Goal: Check status: Check status

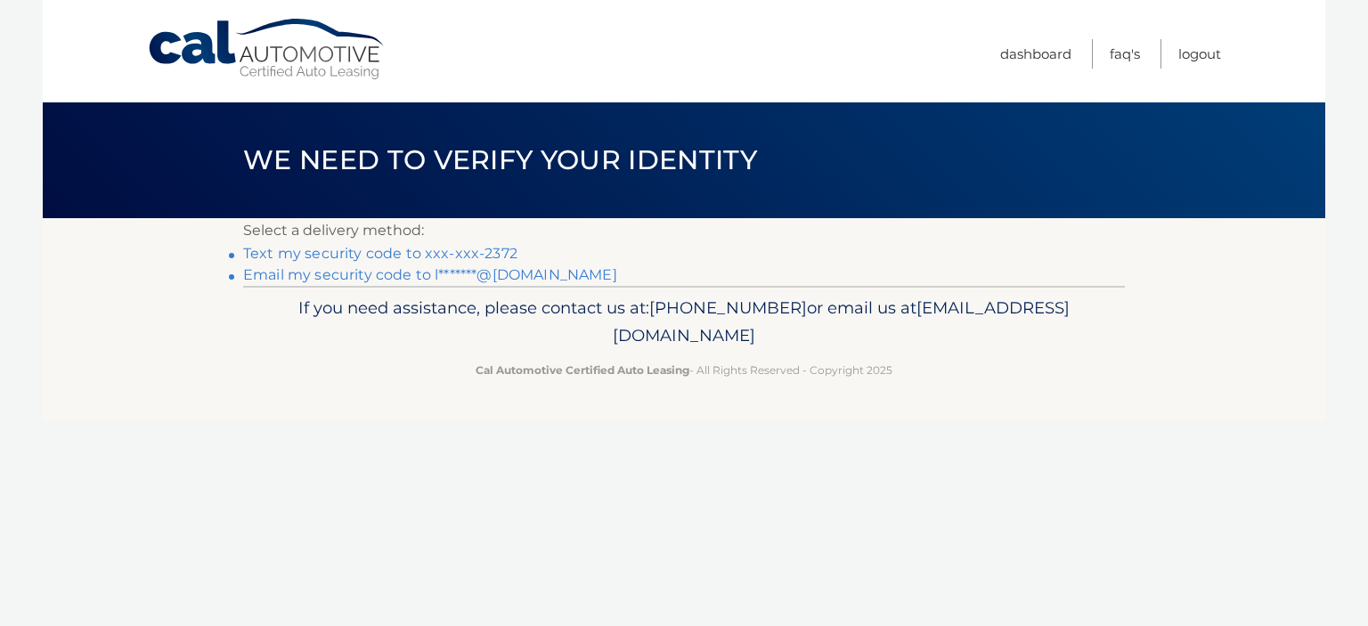
click at [902, 398] on footer "If you need assistance, please contact us at: 609-807-3200 or email us at Custo…" at bounding box center [684, 353] width 1283 height 135
click at [461, 256] on link "Text my security code to xxx-xxx-2372" at bounding box center [380, 253] width 274 height 17
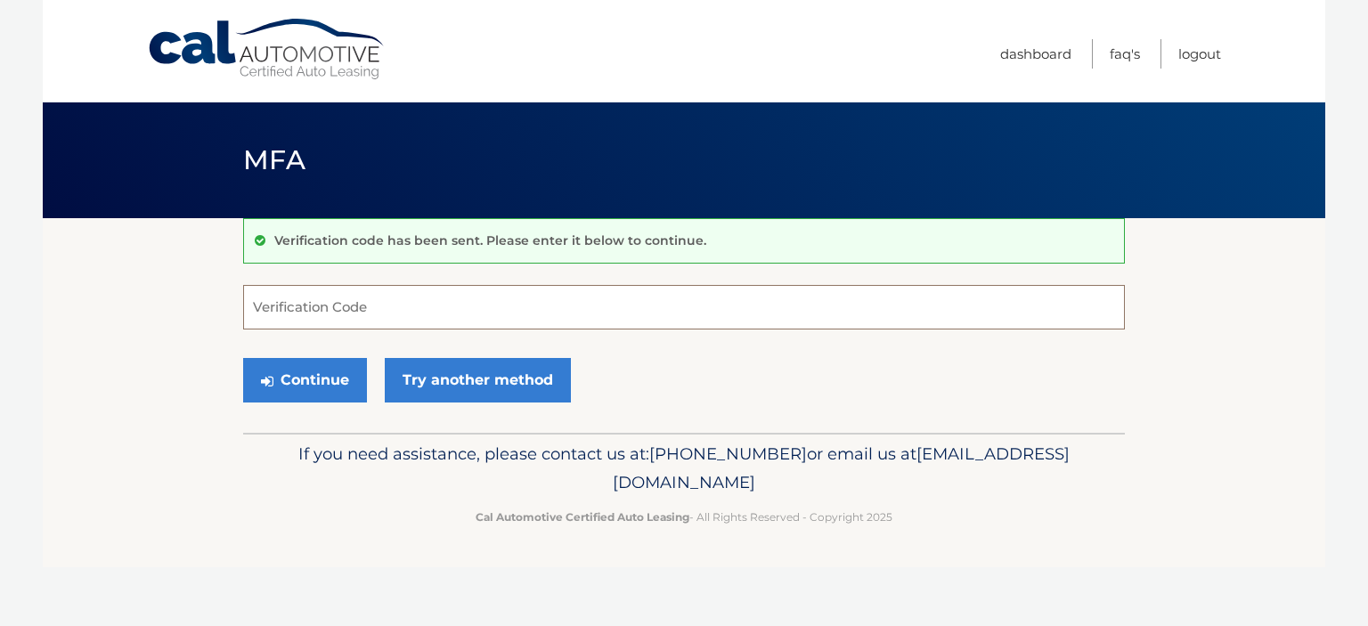
click at [331, 306] on input "Verification Code" at bounding box center [684, 307] width 882 height 45
type input "084719"
click at [243, 358] on button "Continue" at bounding box center [305, 380] width 124 height 45
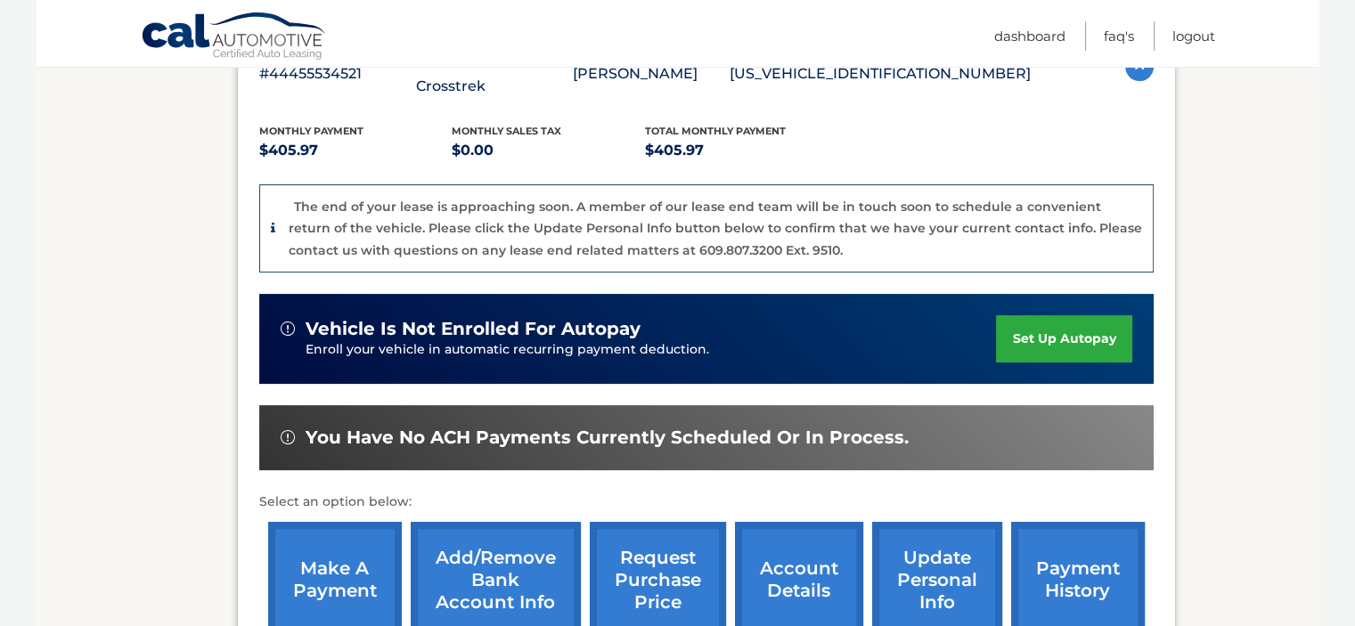
scroll to position [534, 0]
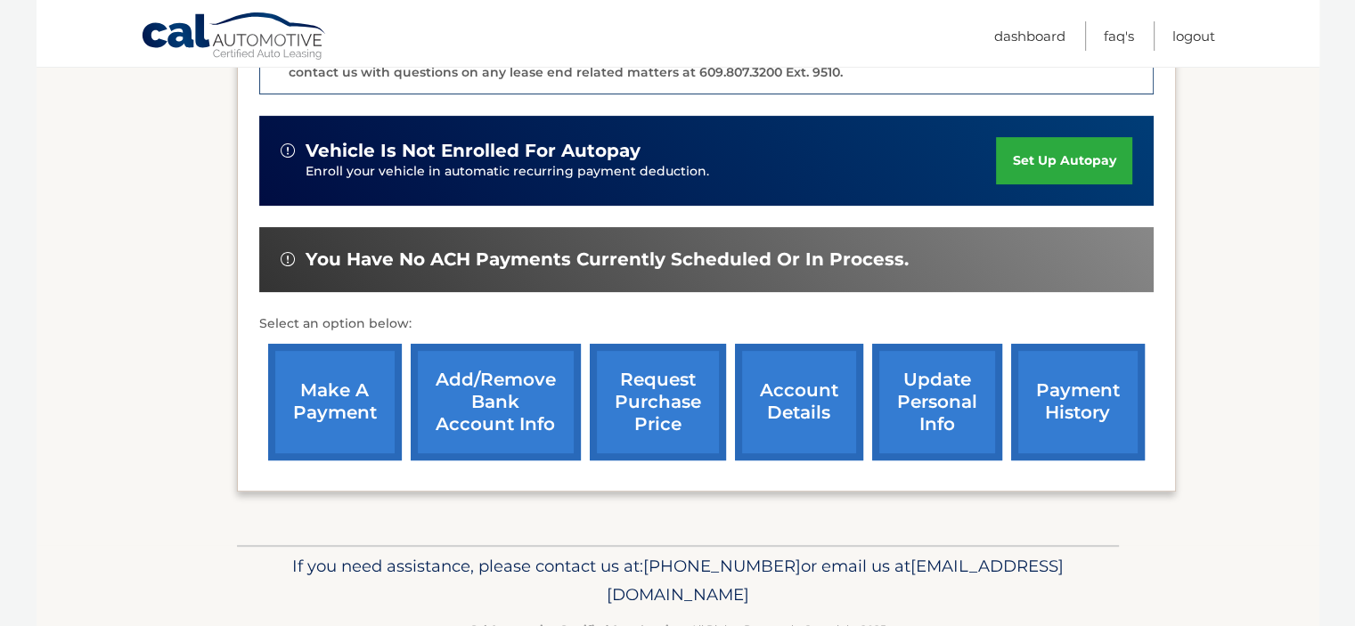
click at [832, 384] on link "account details" at bounding box center [799, 402] width 128 height 117
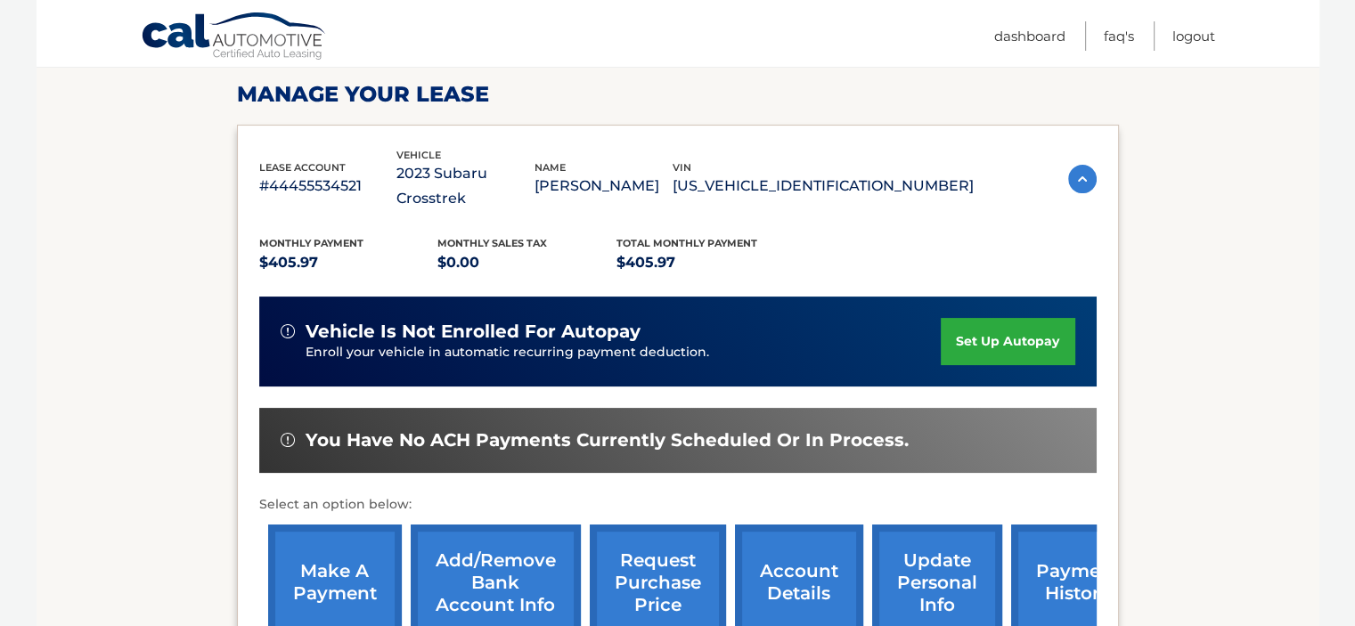
scroll to position [534, 0]
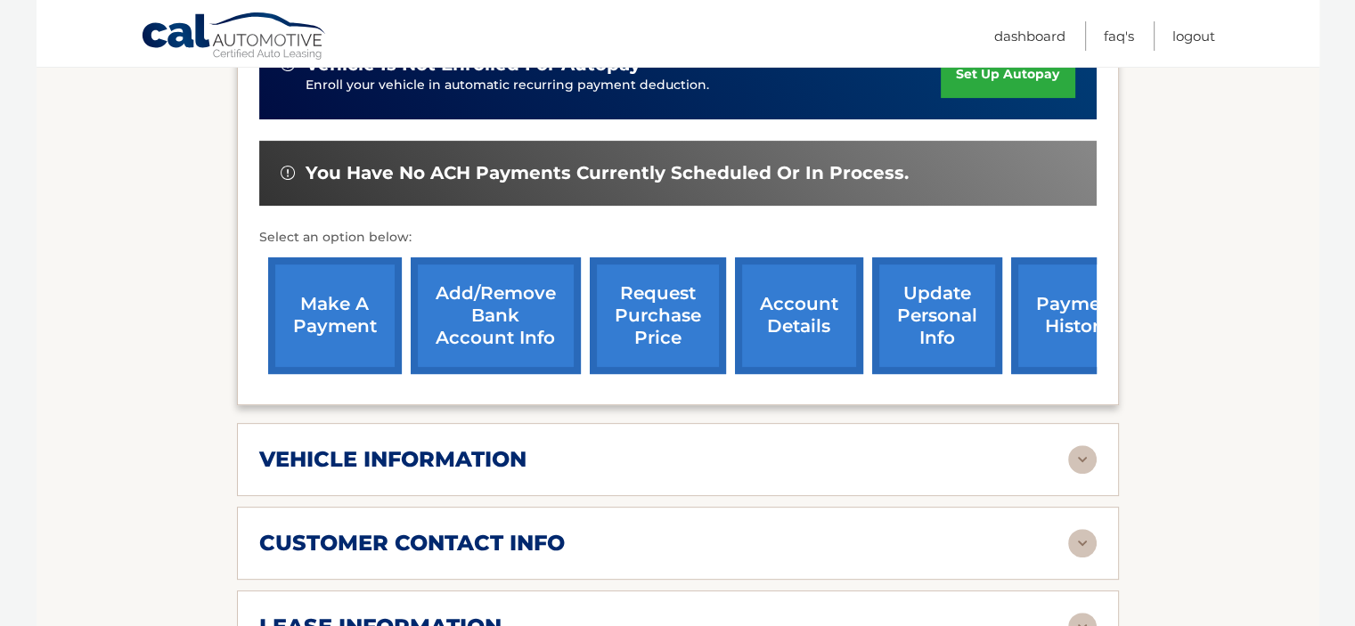
click at [442, 446] on h2 "vehicle information" at bounding box center [392, 459] width 267 height 27
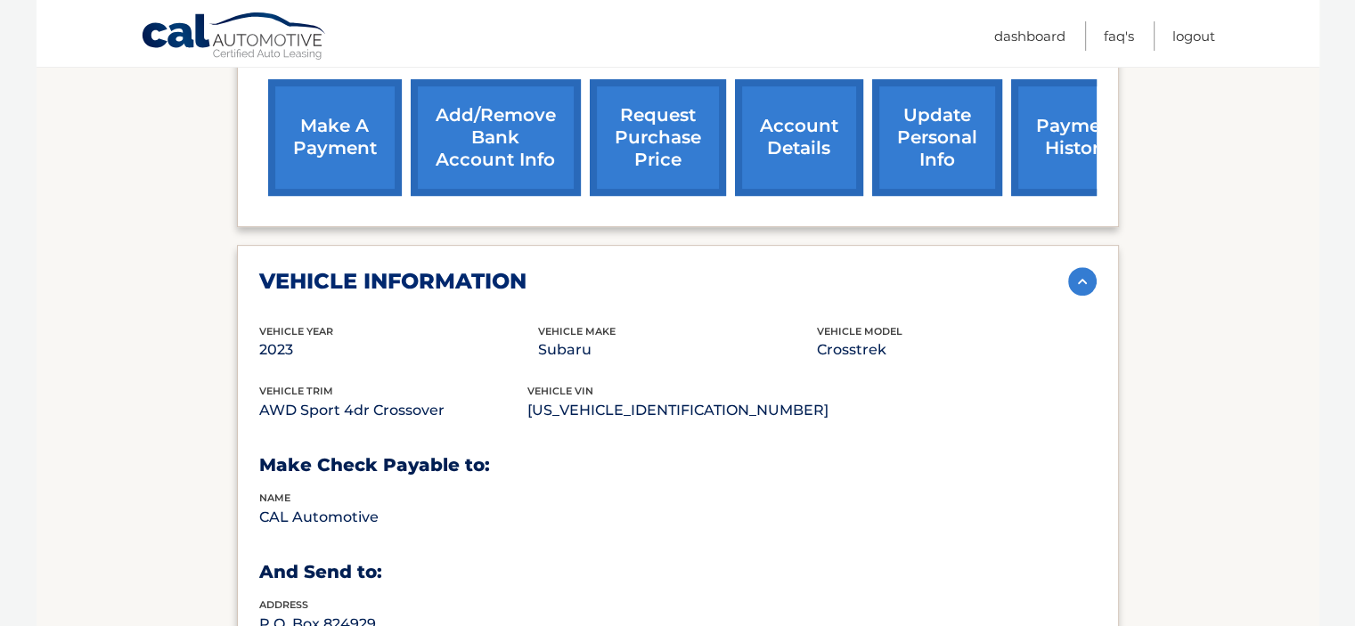
scroll to position [980, 0]
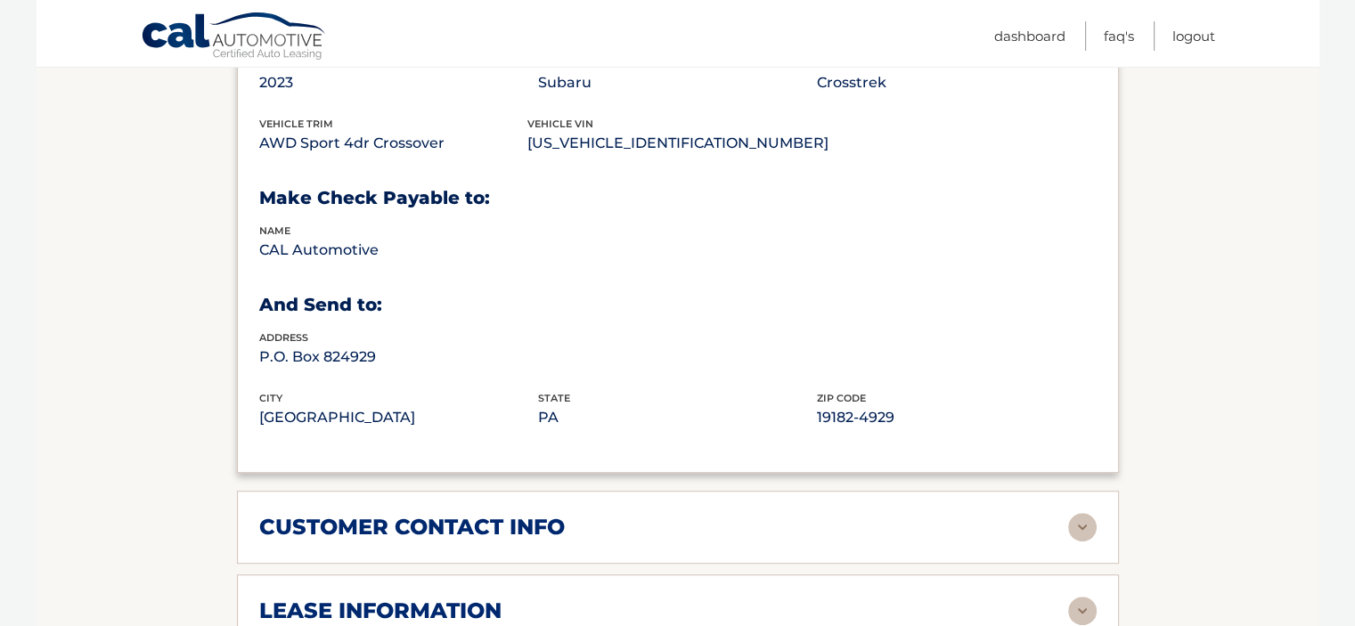
click at [404, 513] on div "customer contact info" at bounding box center [677, 527] width 837 height 29
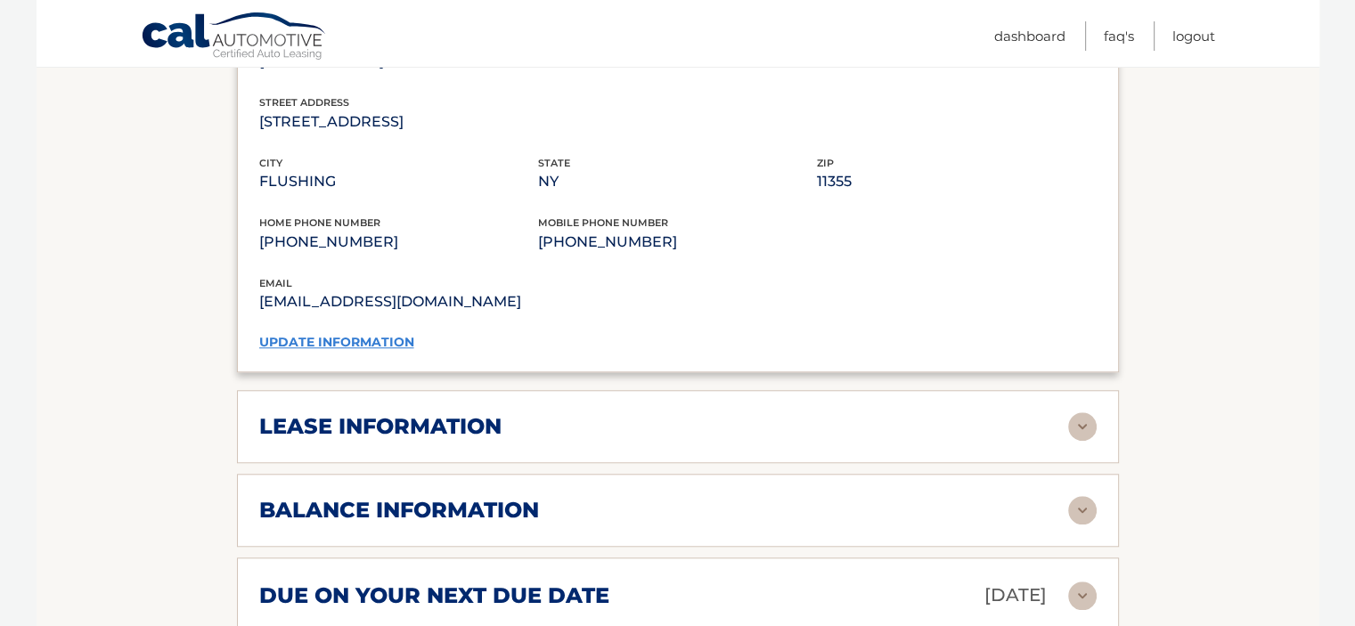
scroll to position [1692, 0]
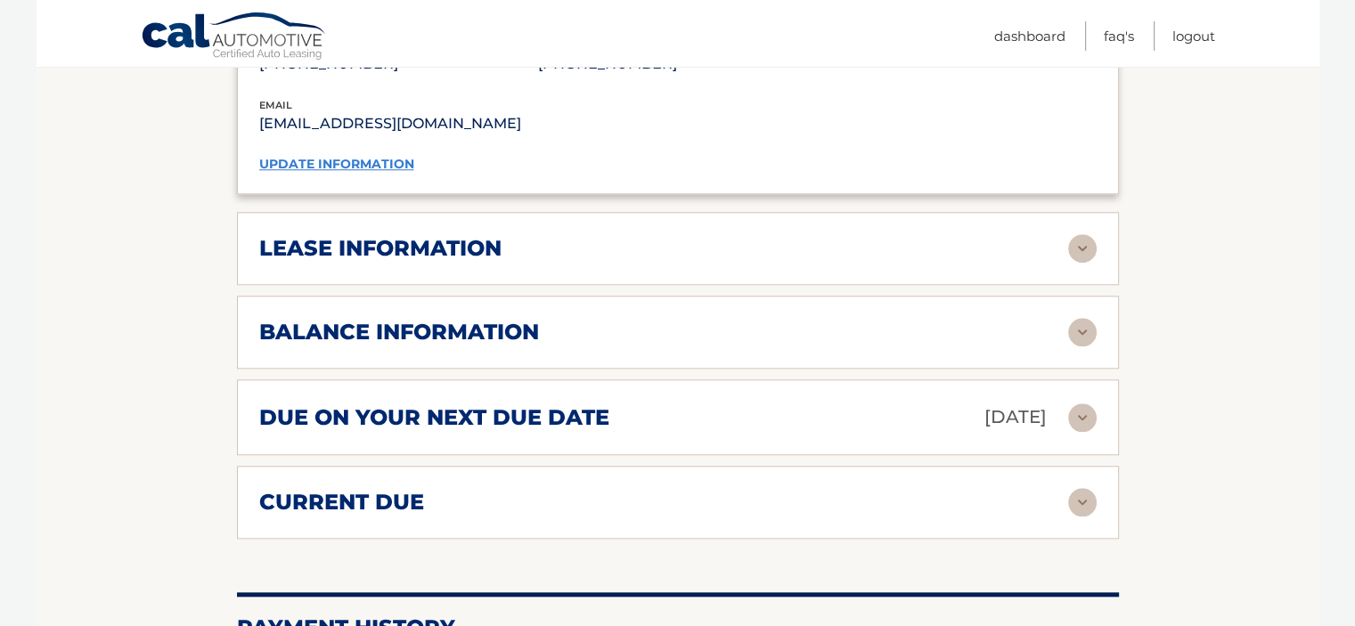
click at [405, 212] on div "lease information Contract Start Date [DATE] Term 39 Maturity Date [DATE] Start…" at bounding box center [678, 248] width 882 height 73
click at [399, 235] on h2 "lease information" at bounding box center [380, 248] width 242 height 27
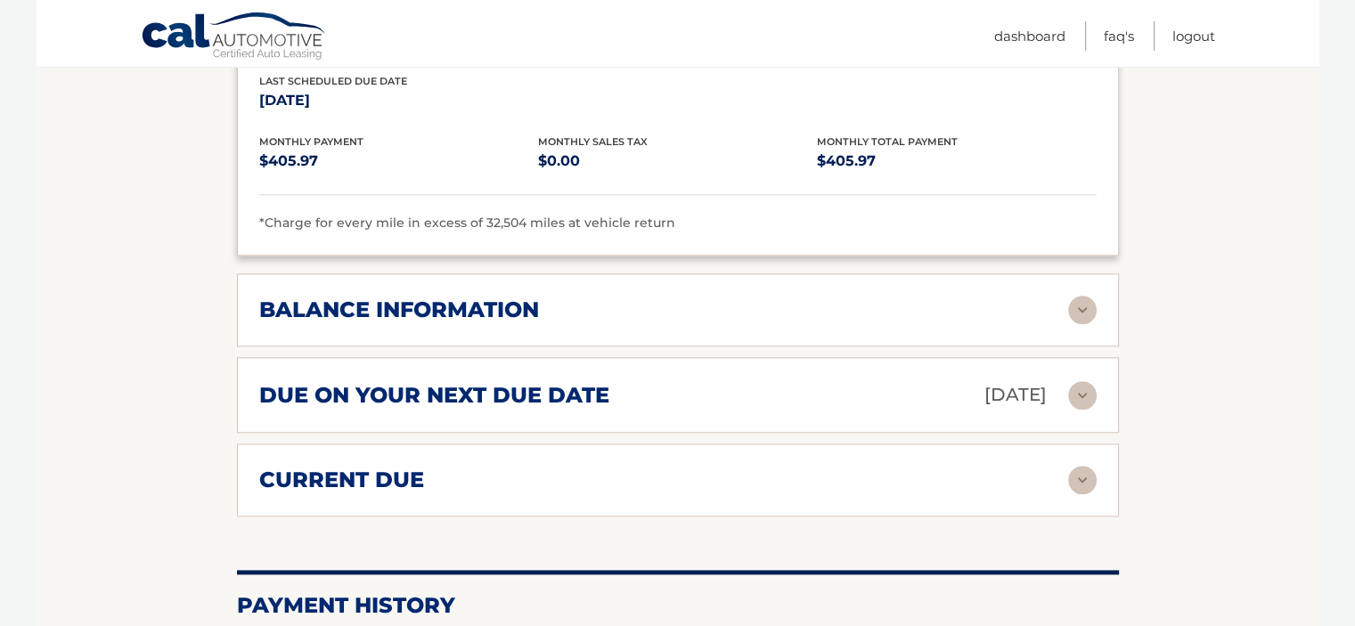
scroll to position [2138, 0]
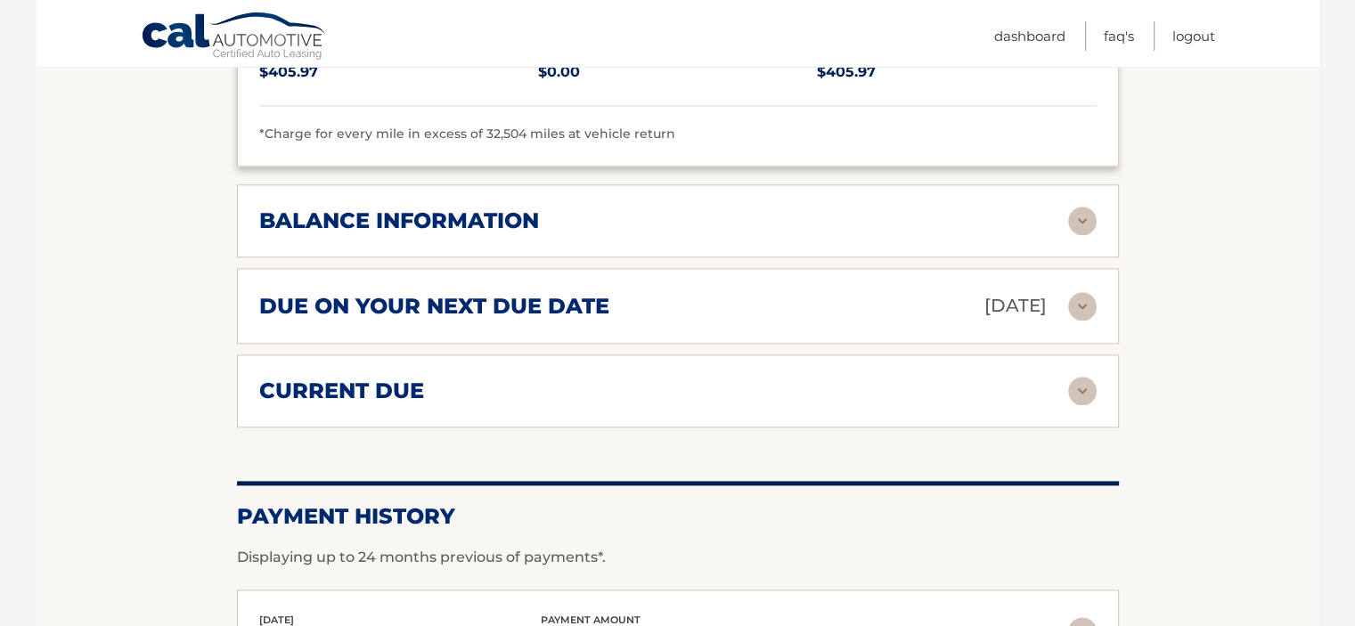
click at [447, 208] on h2 "balance information" at bounding box center [399, 221] width 280 height 27
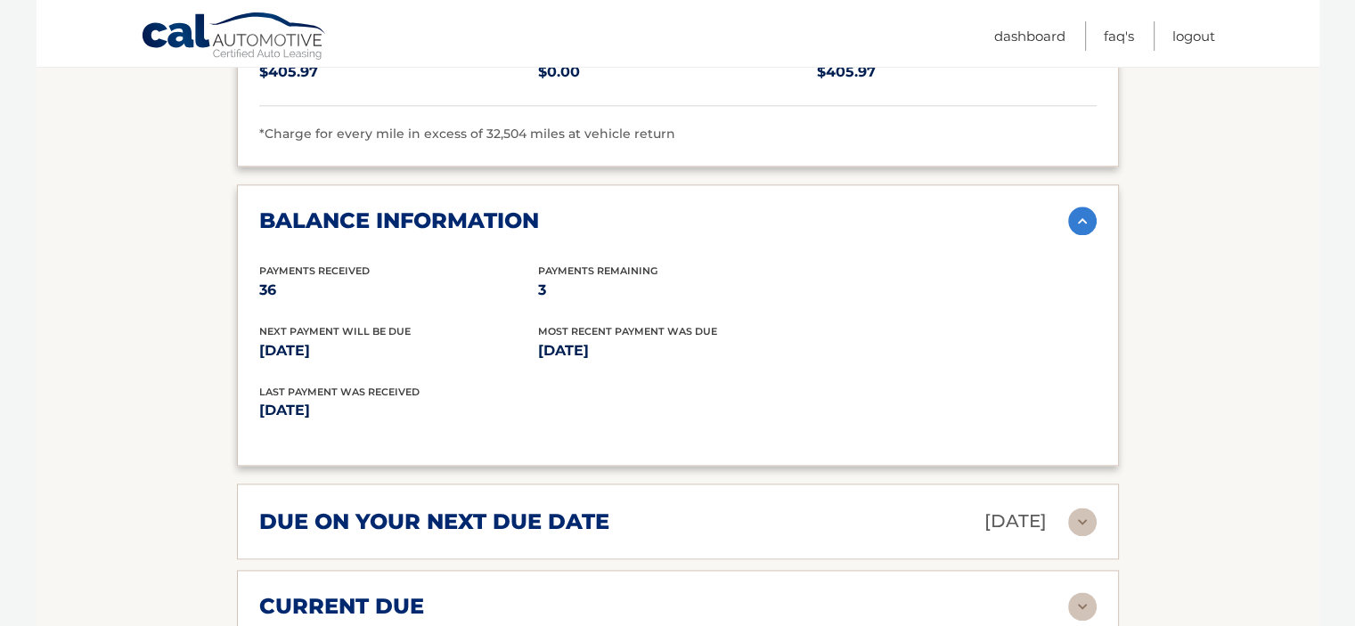
scroll to position [2227, 0]
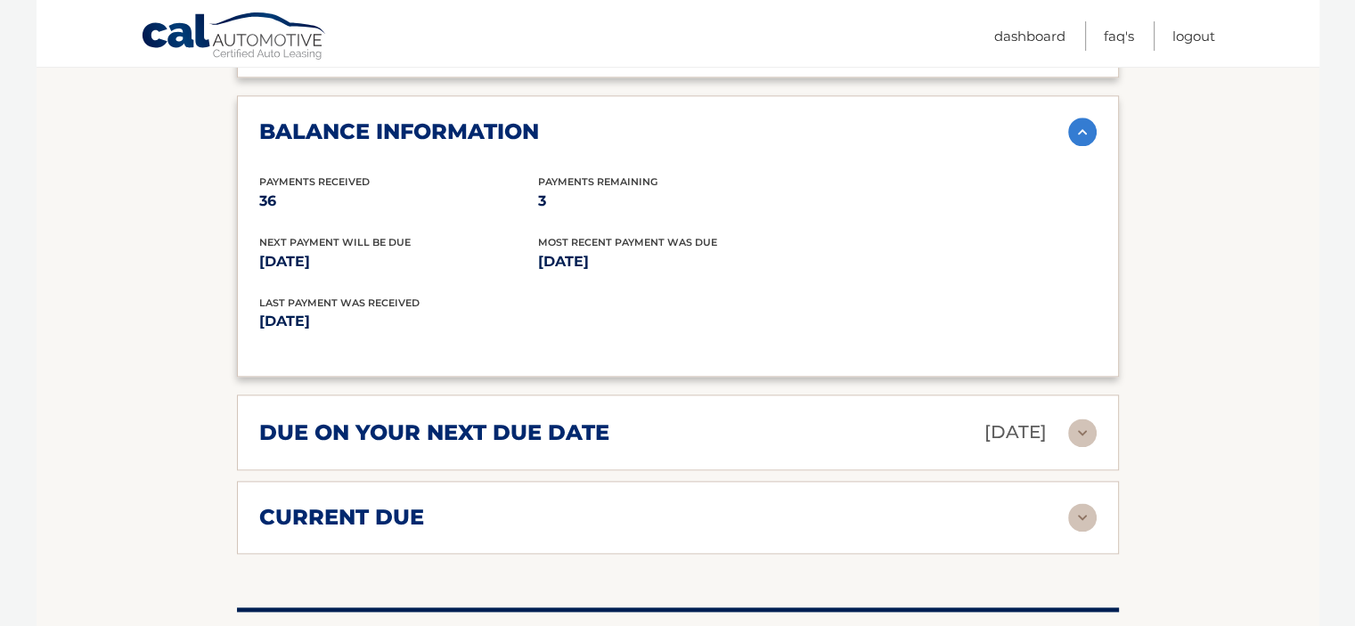
click at [428, 417] on div "due on your next due date [DATE]" at bounding box center [663, 432] width 809 height 31
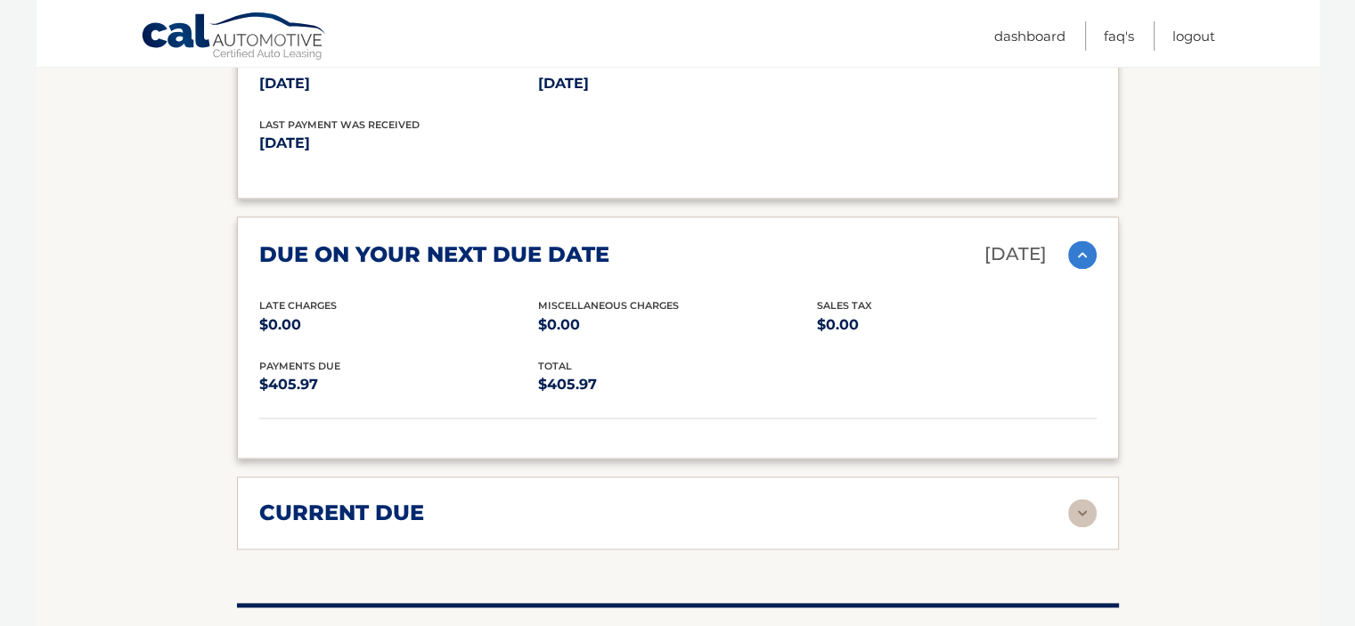
scroll to position [2583, 0]
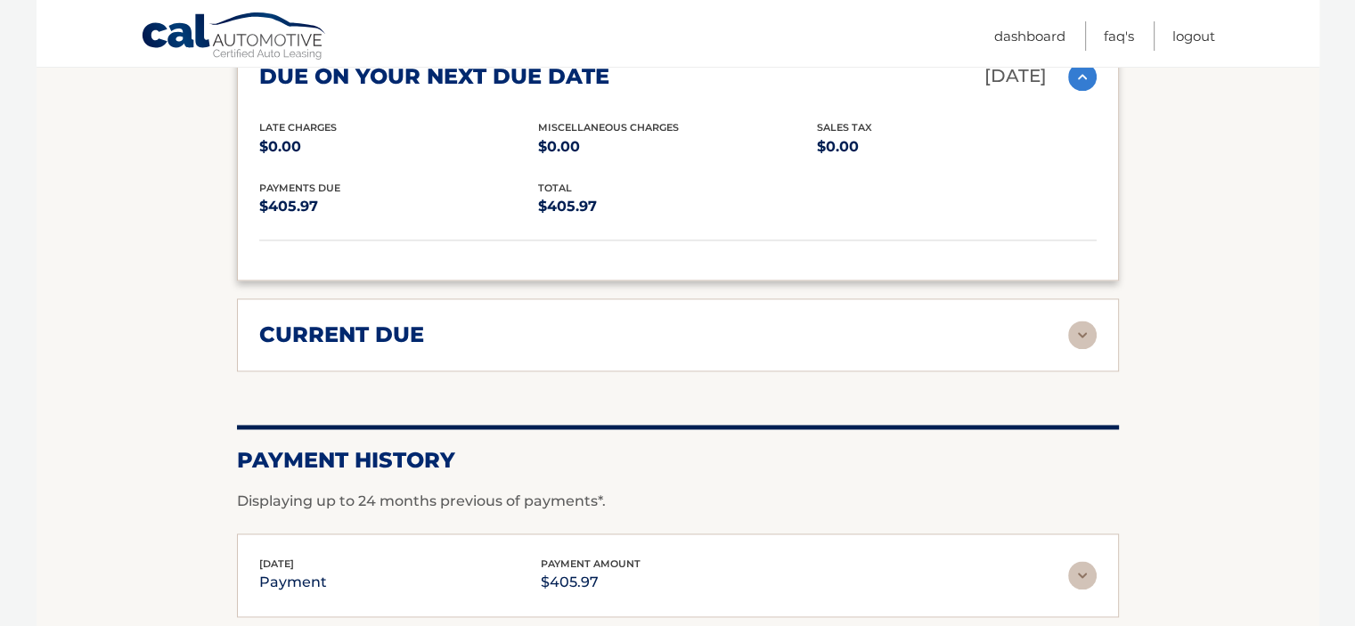
click at [432, 322] on div "current due" at bounding box center [663, 335] width 809 height 27
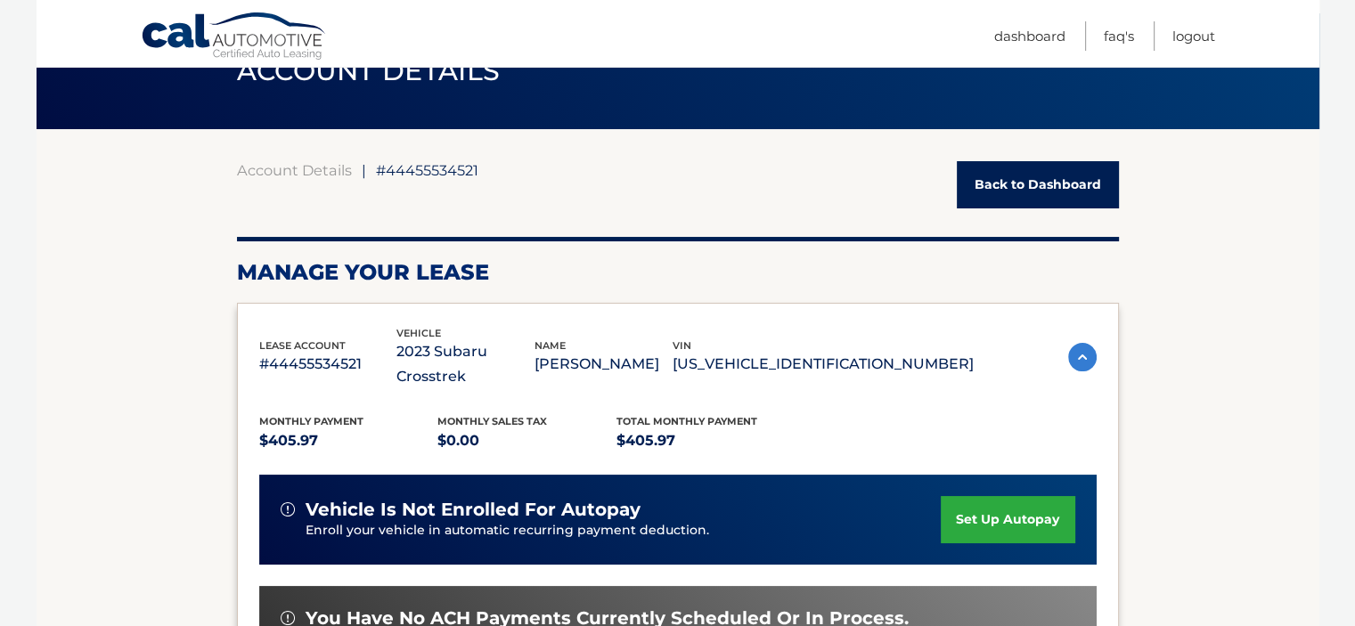
scroll to position [534, 0]
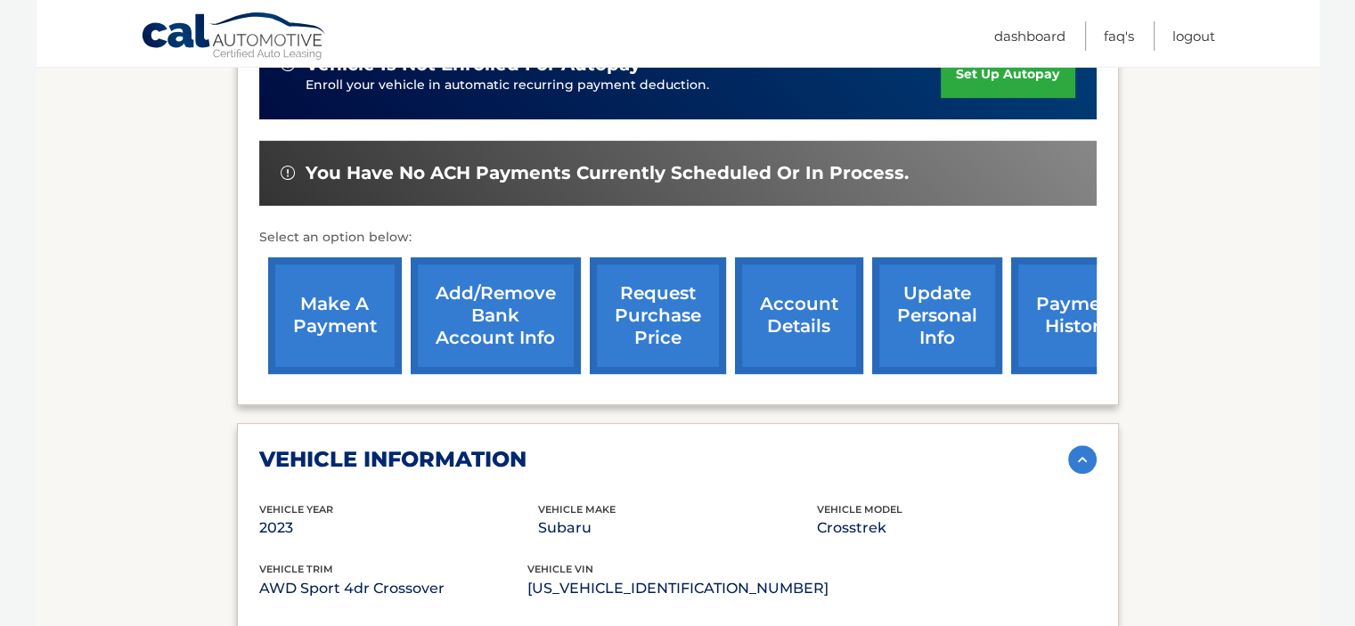
click at [658, 291] on link "request purchase price" at bounding box center [658, 315] width 136 height 117
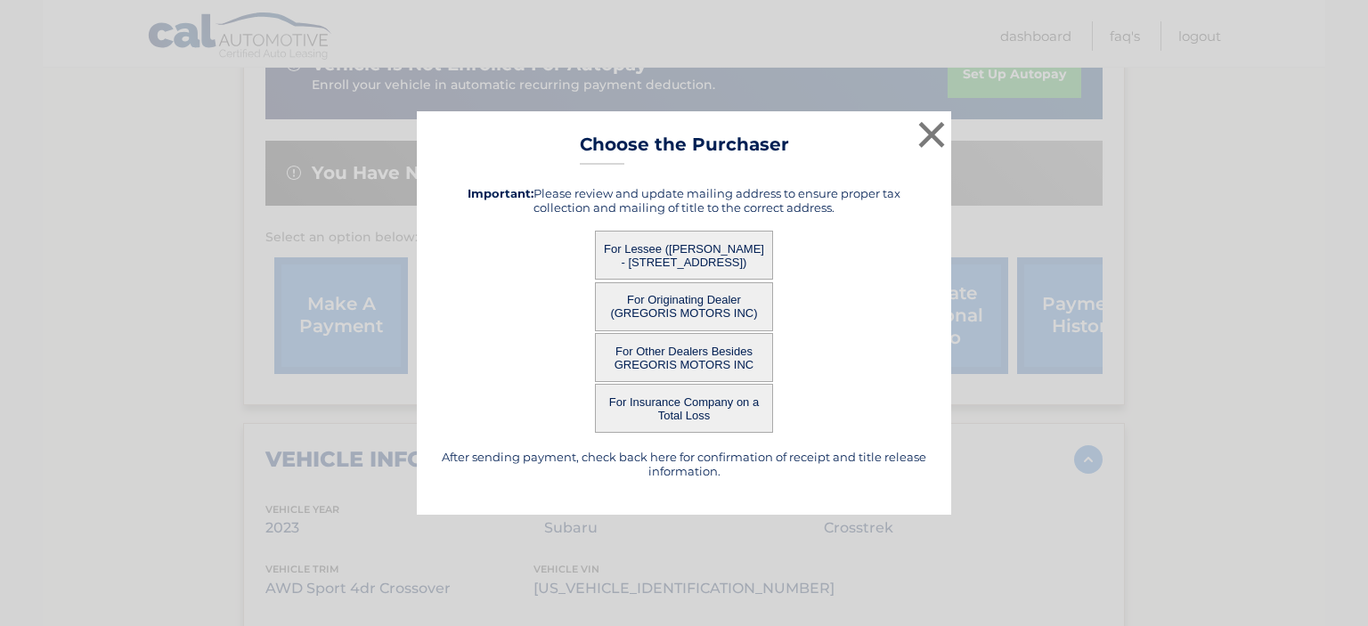
click at [755, 247] on button "For Lessee ([PERSON_NAME] - [STREET_ADDRESS])" at bounding box center [684, 255] width 178 height 49
click at [677, 248] on button "For Lessee ([PERSON_NAME] - [STREET_ADDRESS])" at bounding box center [684, 255] width 178 height 49
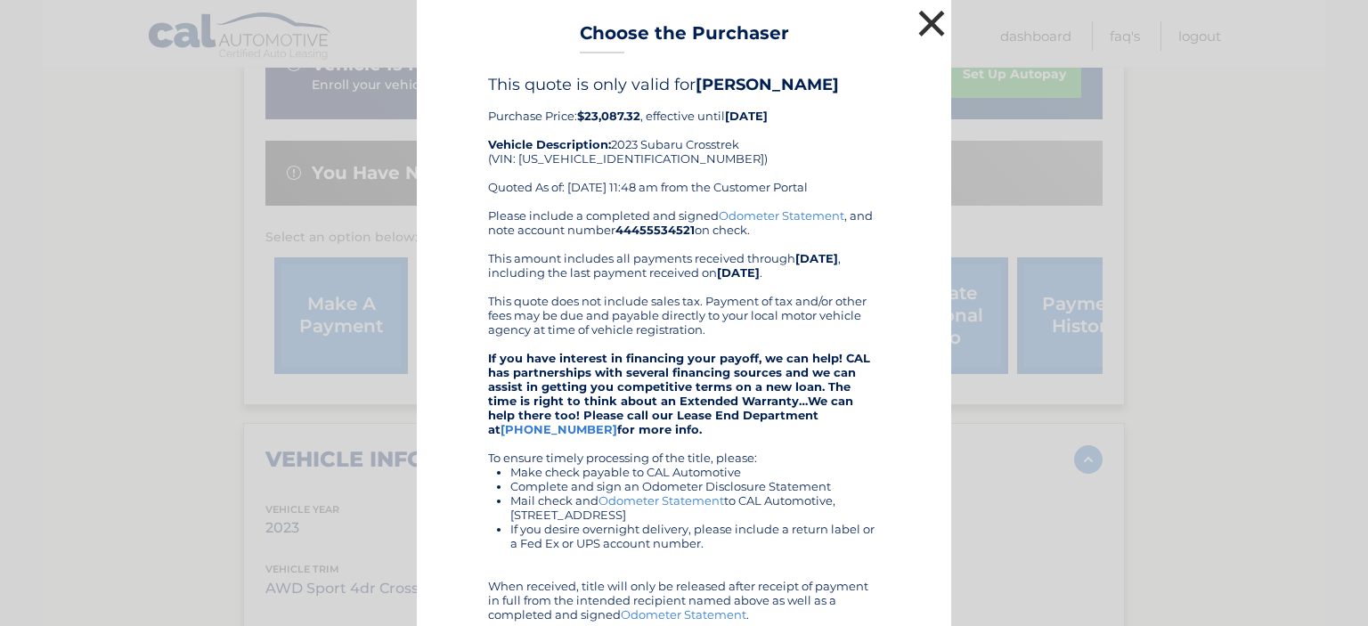
click at [936, 19] on button "×" at bounding box center [932, 23] width 36 height 36
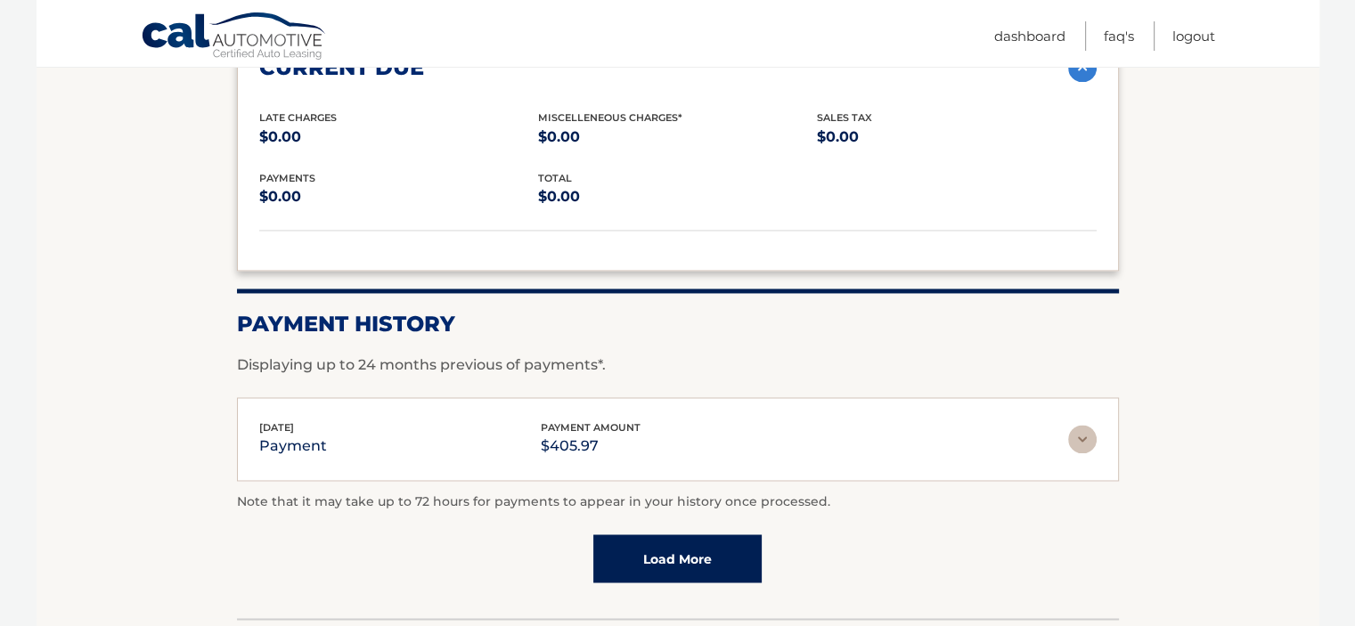
scroll to position [2937, 0]
